Goal: Book appointment/travel/reservation

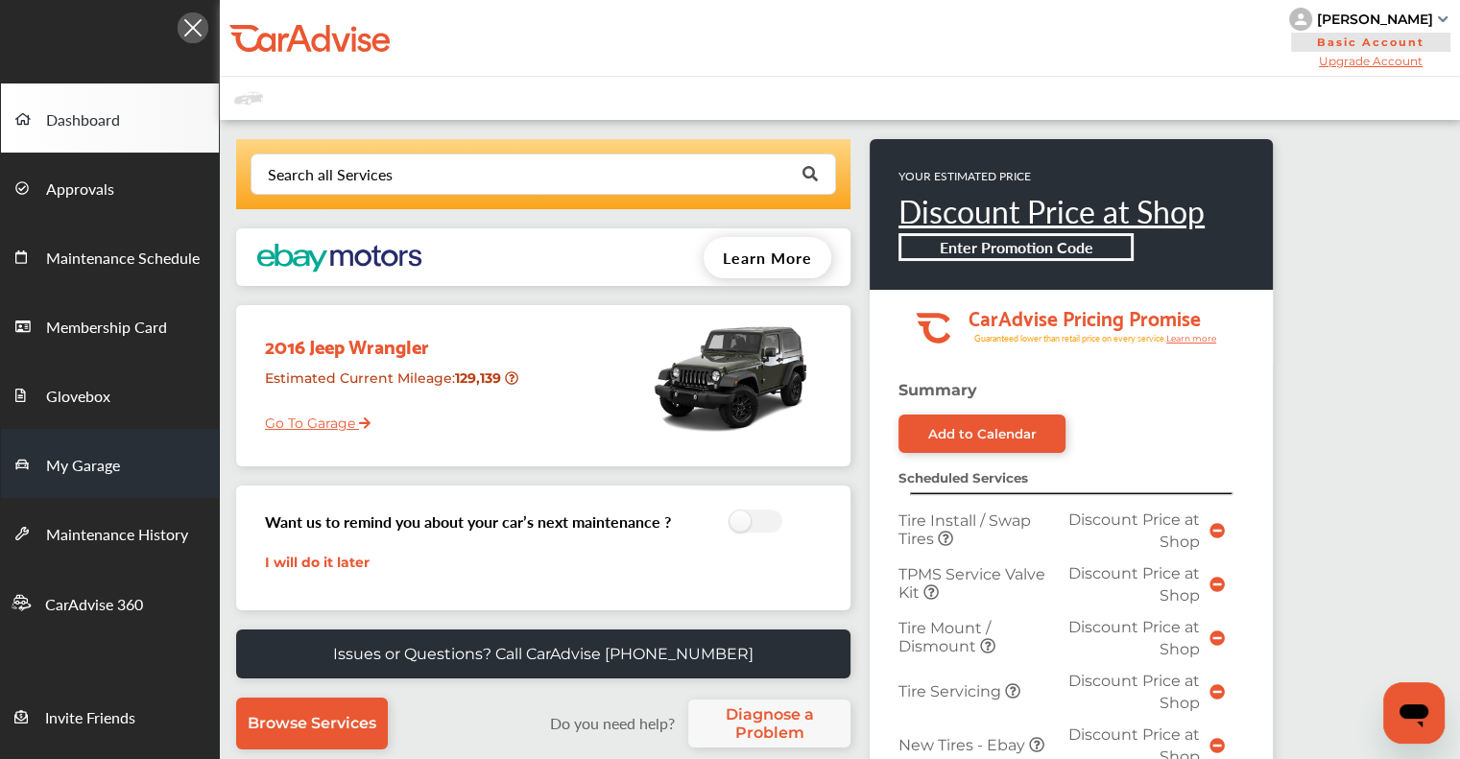
click at [143, 473] on link "My Garage" at bounding box center [110, 463] width 218 height 69
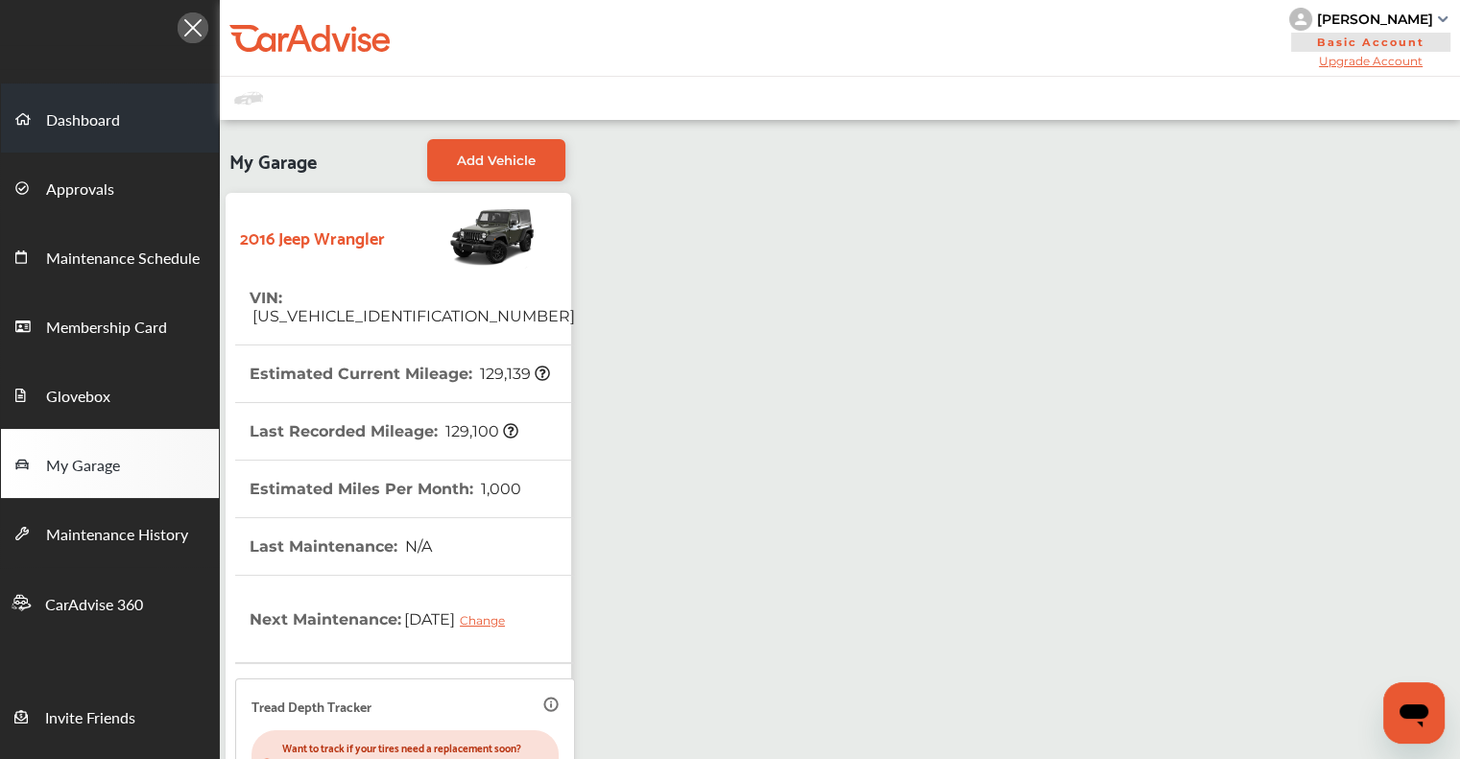
click at [134, 114] on link "Dashboard" at bounding box center [110, 118] width 218 height 69
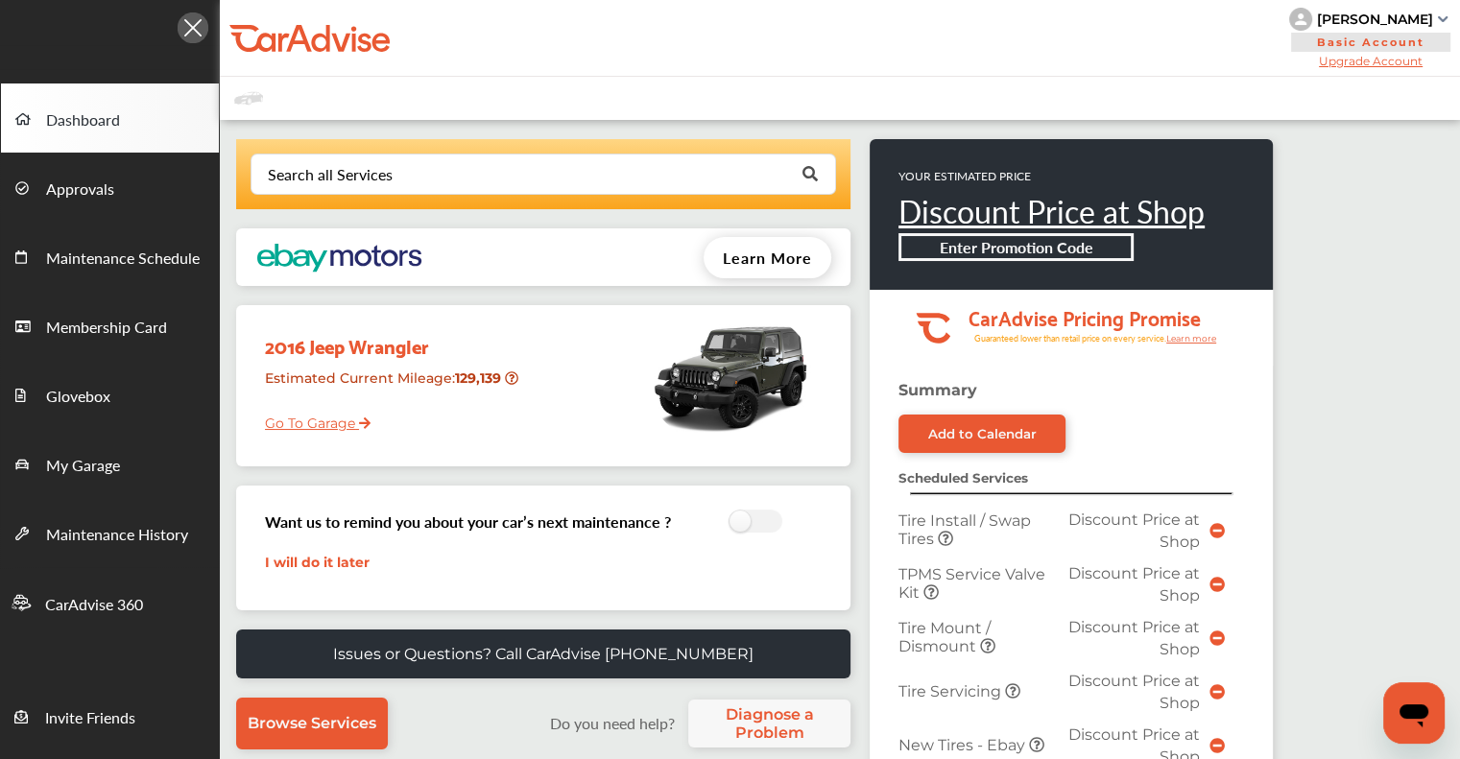
scroll to position [576, 0]
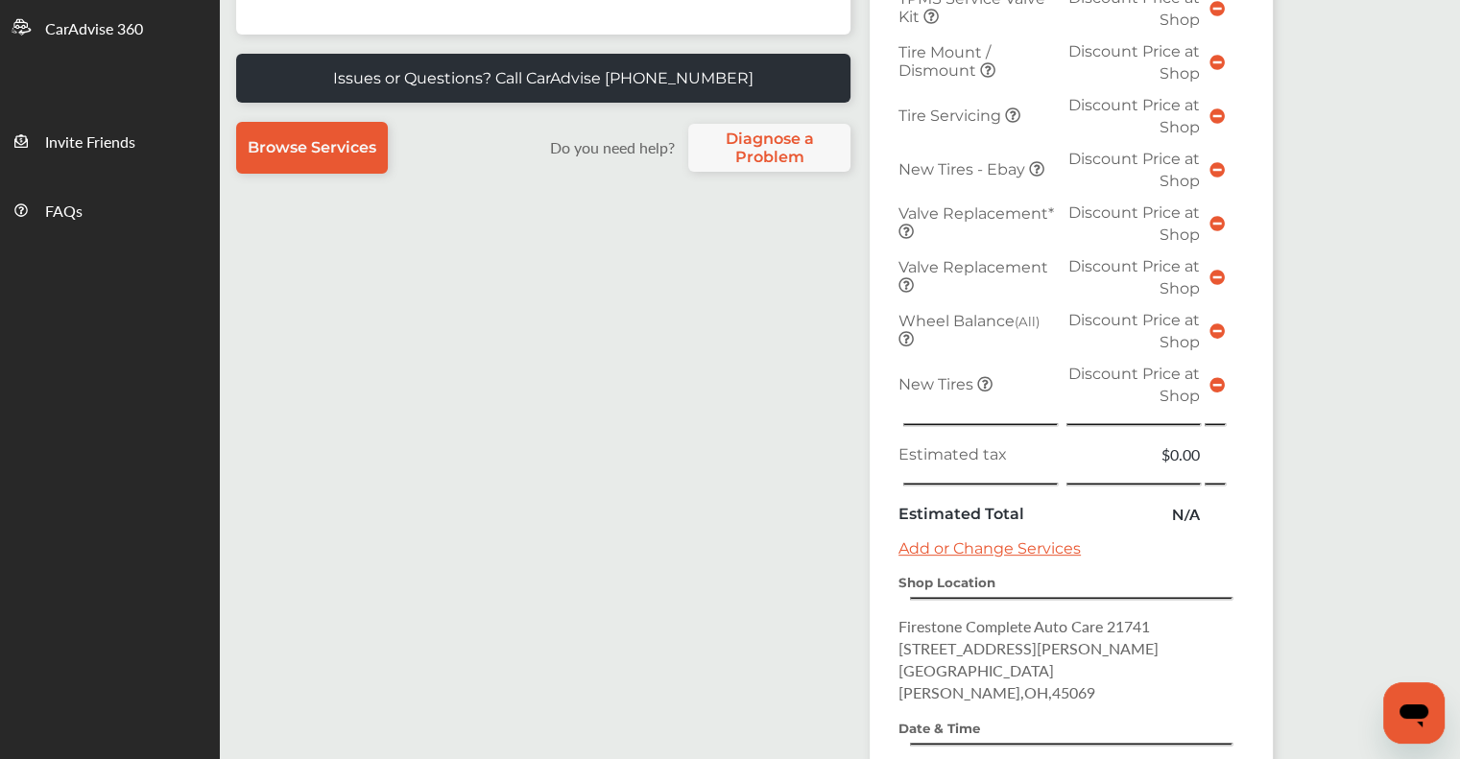
click at [1213, 377] on icon at bounding box center [1216, 384] width 15 height 15
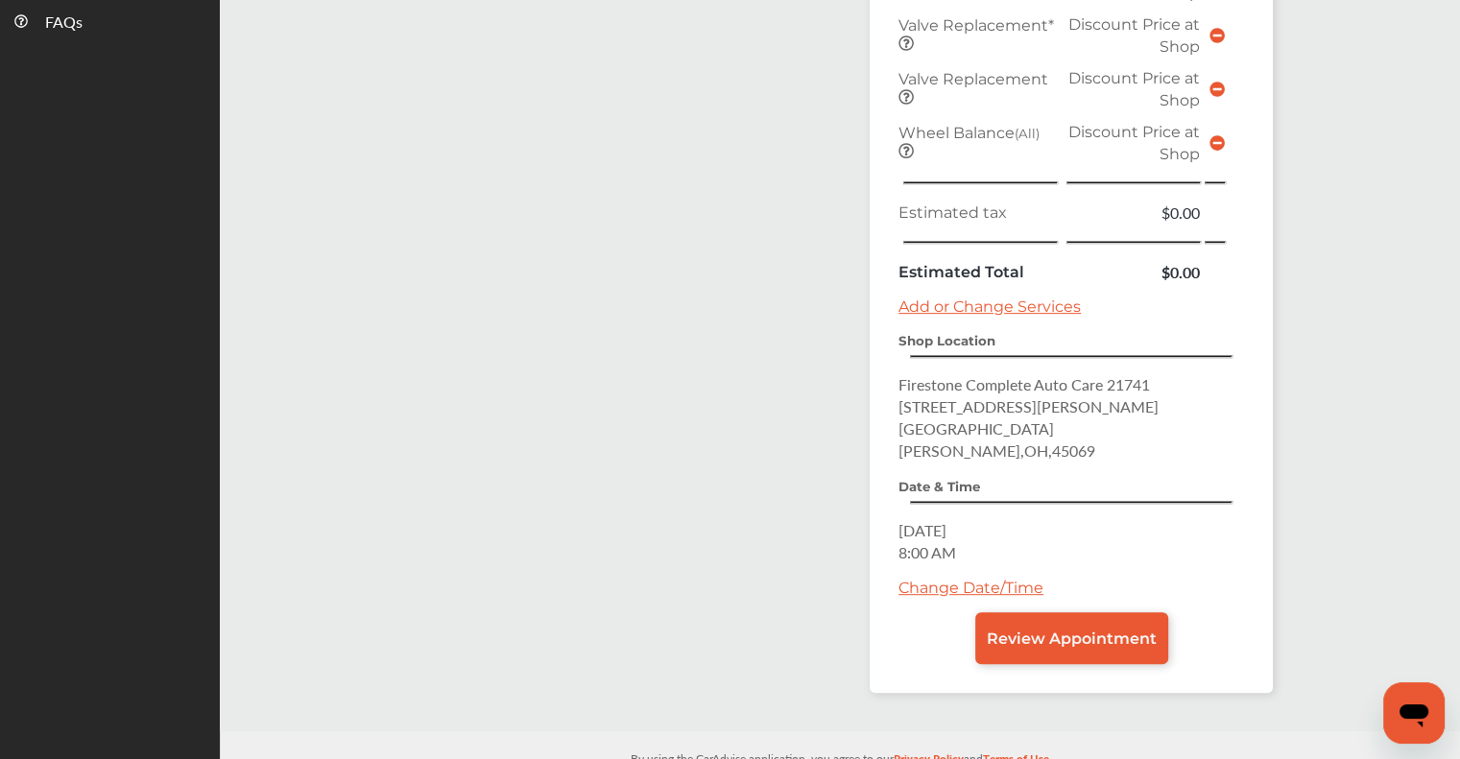
scroll to position [768, 0]
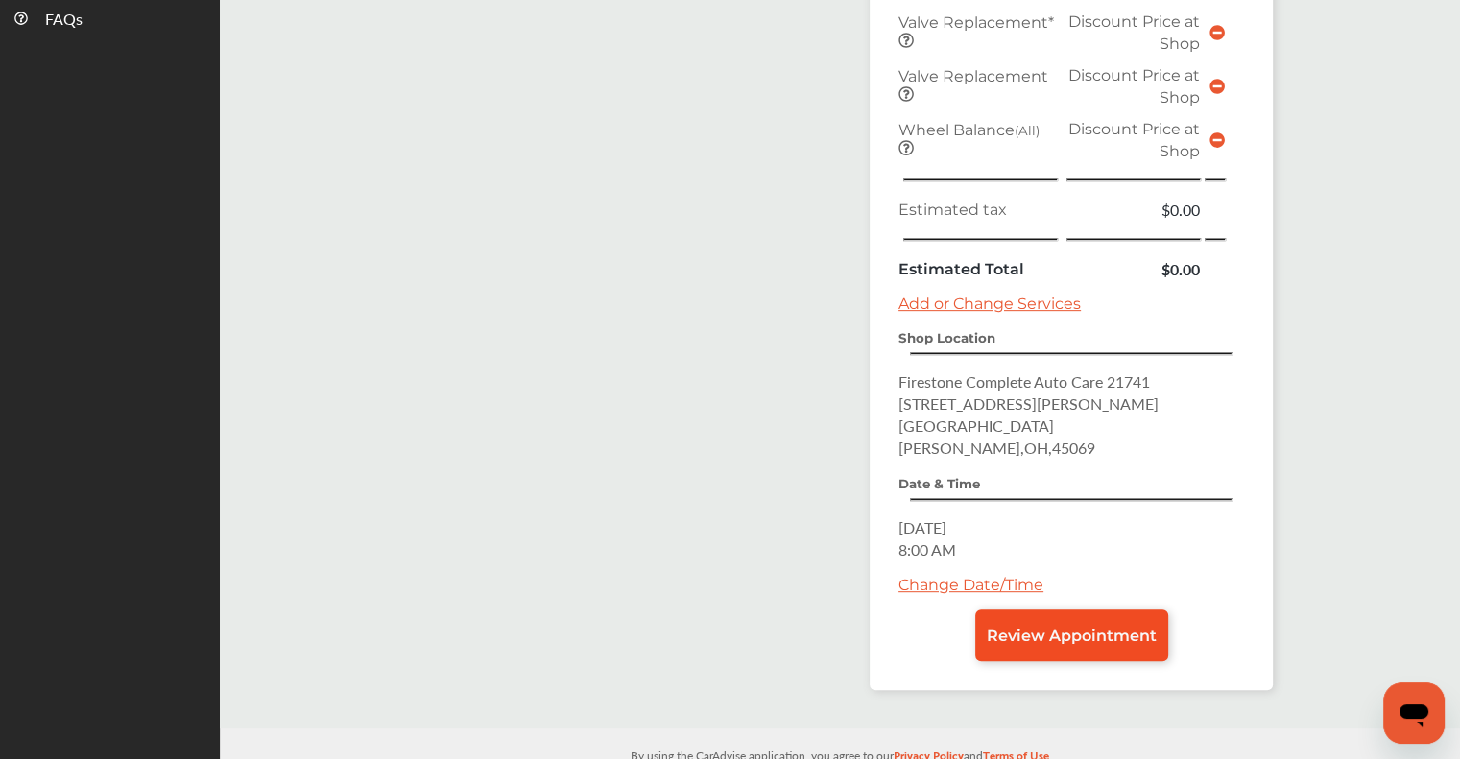
click at [1065, 627] on span "Review Appointment" at bounding box center [1072, 636] width 170 height 18
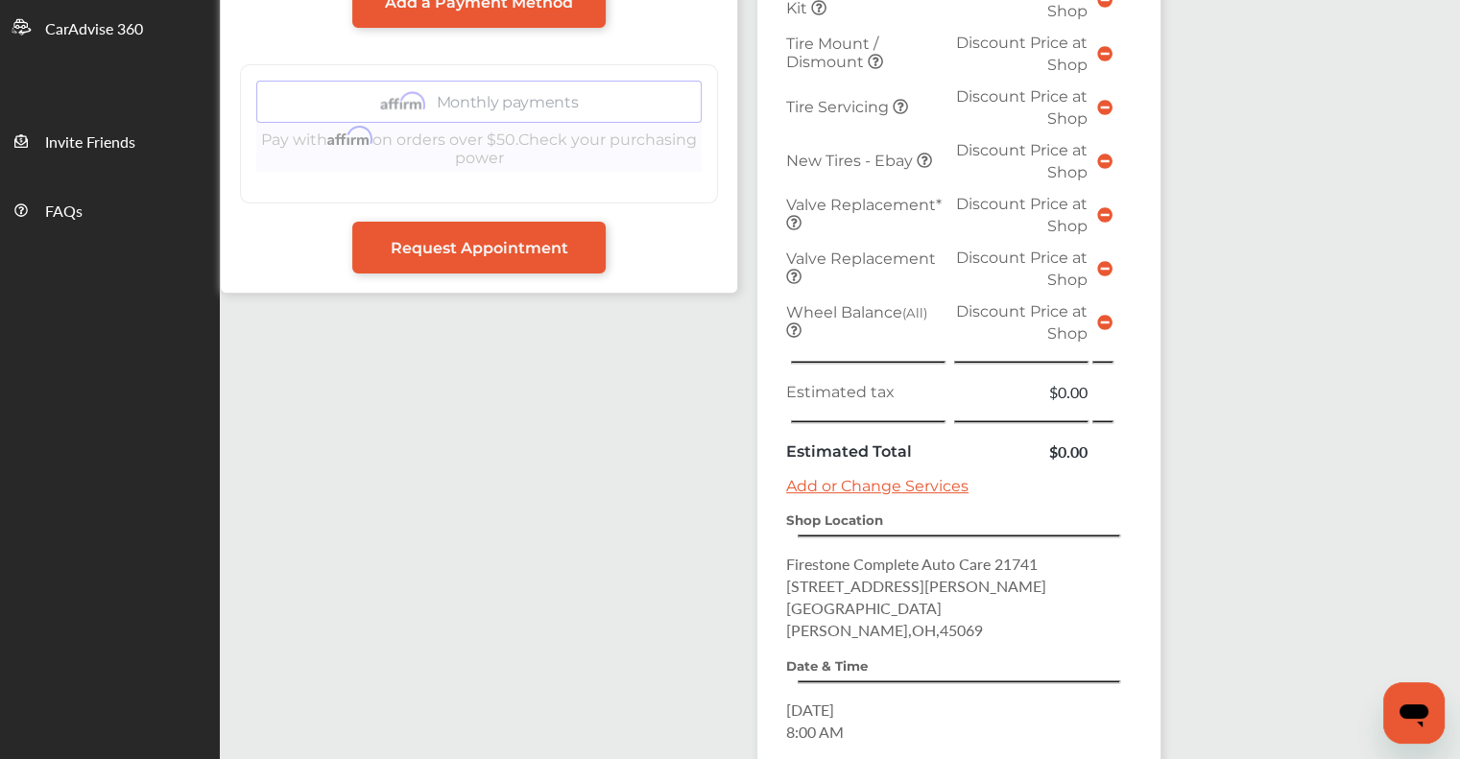
scroll to position [749, 0]
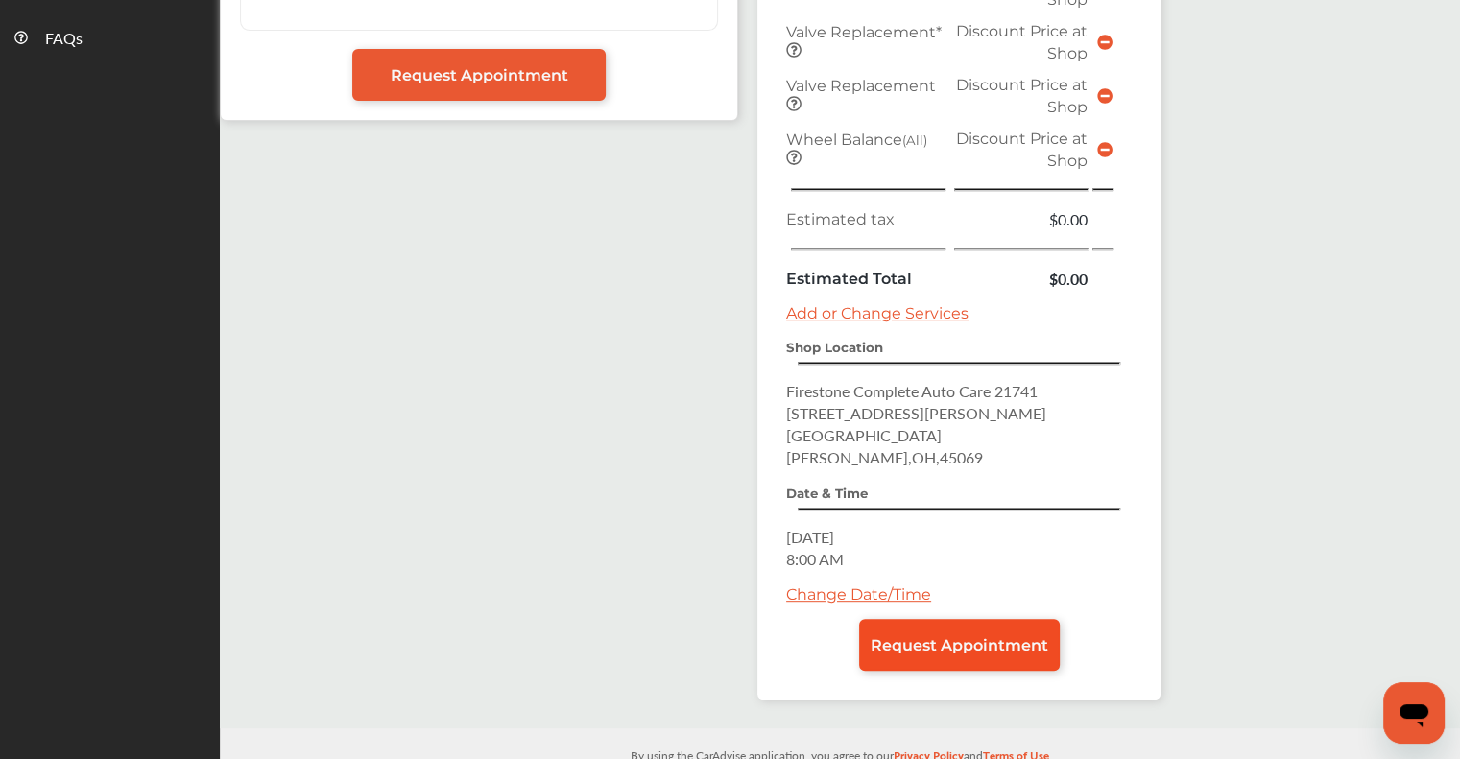
click at [994, 619] on link "Request Appointment" at bounding box center [959, 645] width 201 height 52
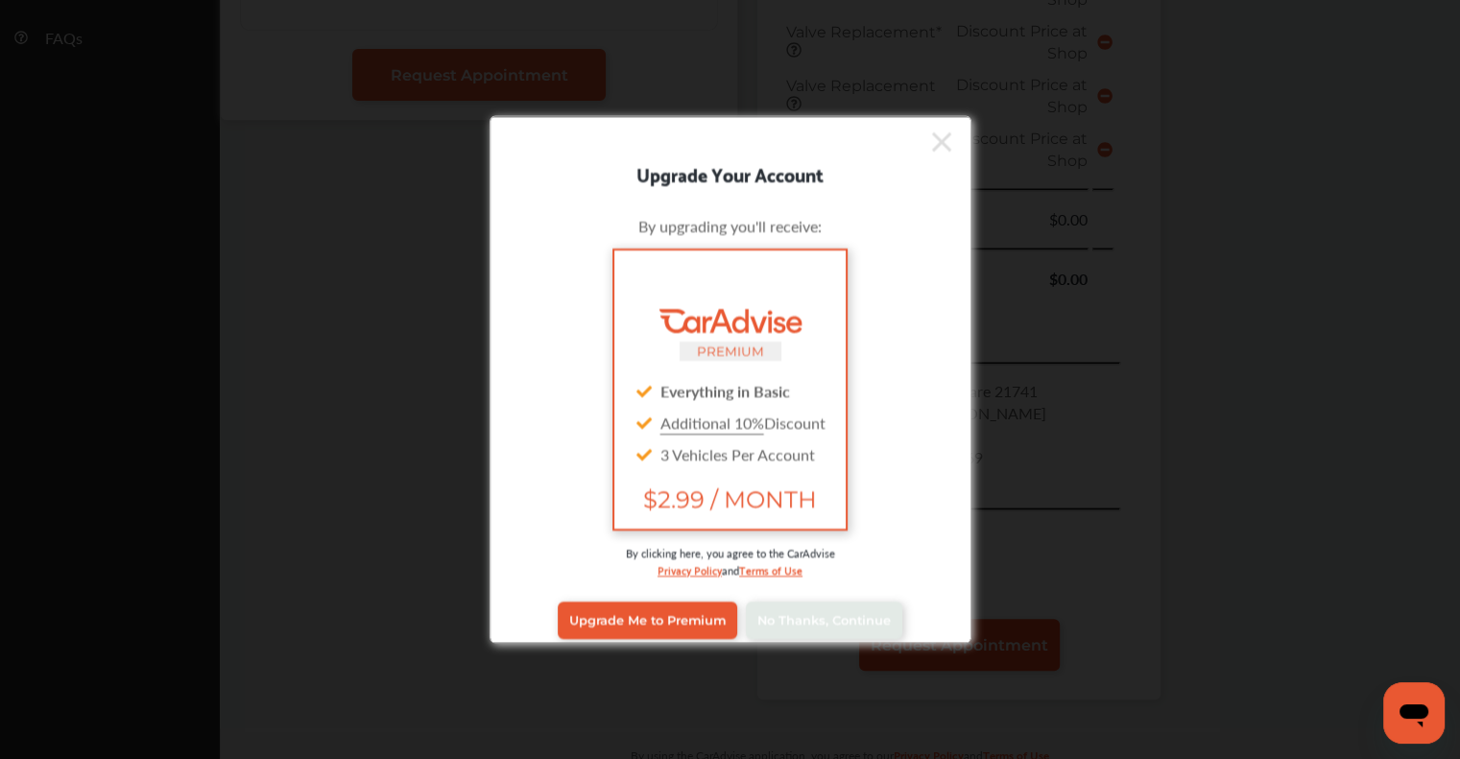
scroll to position [748, 0]
click at [810, 625] on link "No Thanks, Continue" at bounding box center [824, 620] width 156 height 36
